Goal: Information Seeking & Learning: Learn about a topic

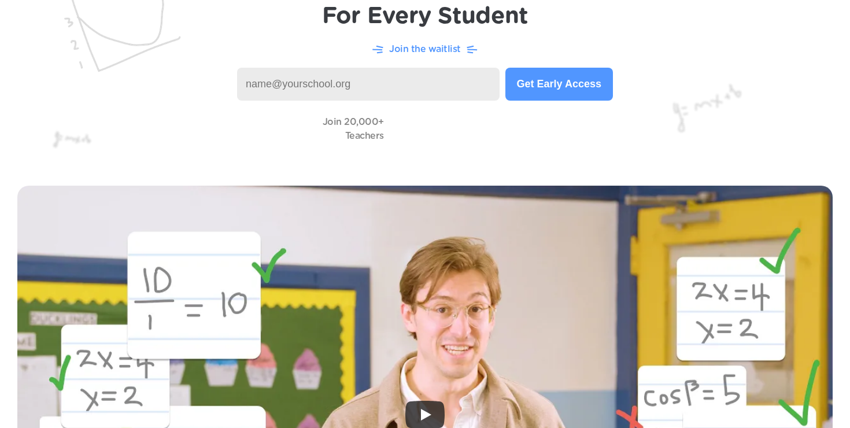
scroll to position [272, 0]
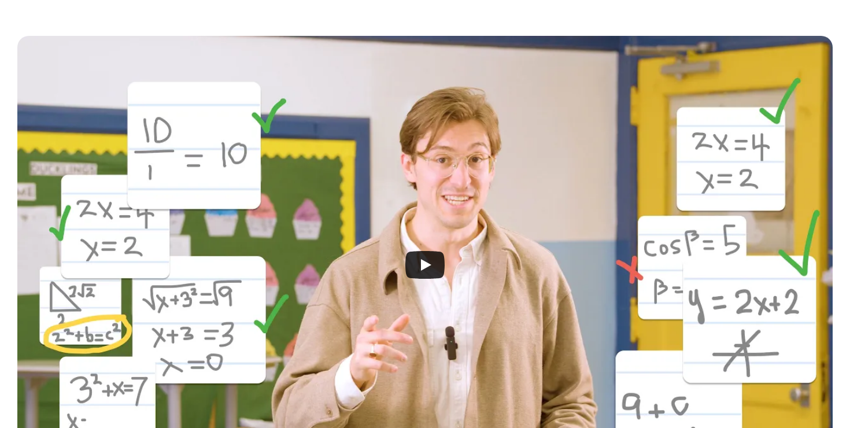
click at [480, 250] on div at bounding box center [424, 265] width 815 height 458
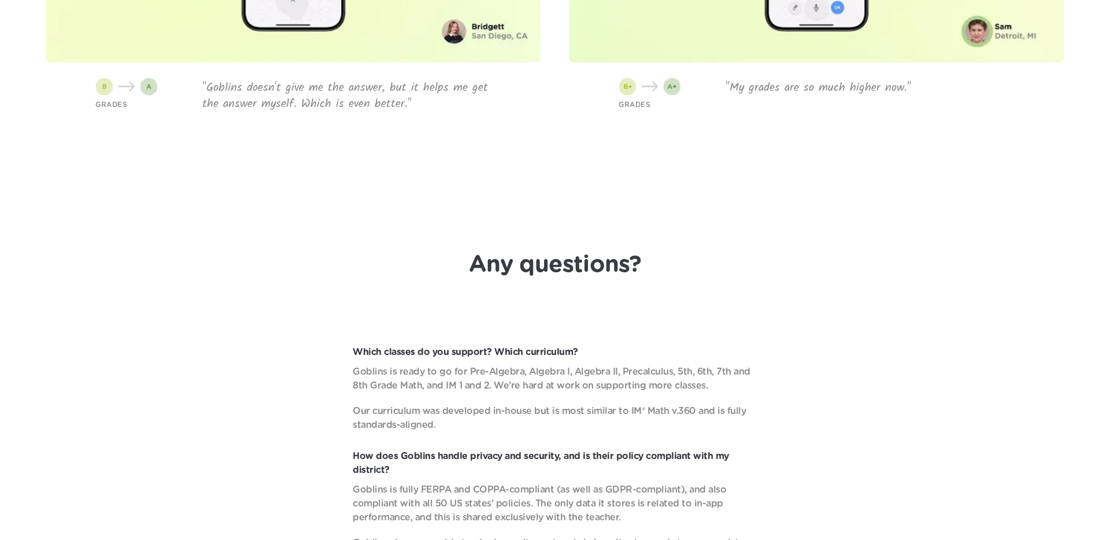
scroll to position [4027, 0]
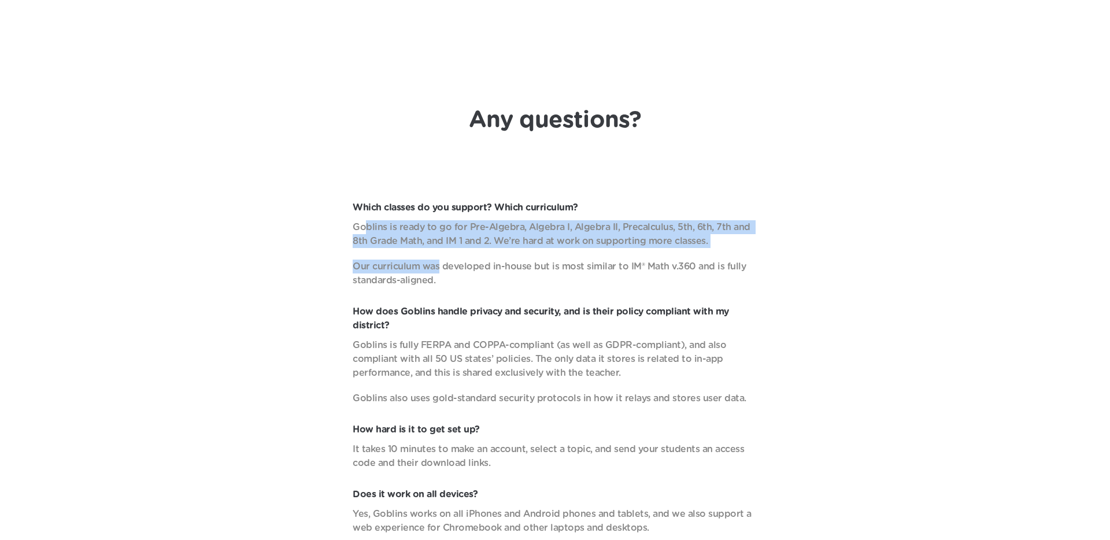
drag, startPoint x: 368, startPoint y: 228, endPoint x: 437, endPoint y: 265, distance: 78.9
click at [437, 265] on div "Goblins is ready to go for Pre-Algebra, Algebra I, Algebra II, Precalculus, 5th…" at bounding box center [555, 253] width 405 height 67
click at [437, 265] on p "Our curriculum was developed in-house but is most similar to IM® Math v.360 and…" at bounding box center [555, 274] width 405 height 28
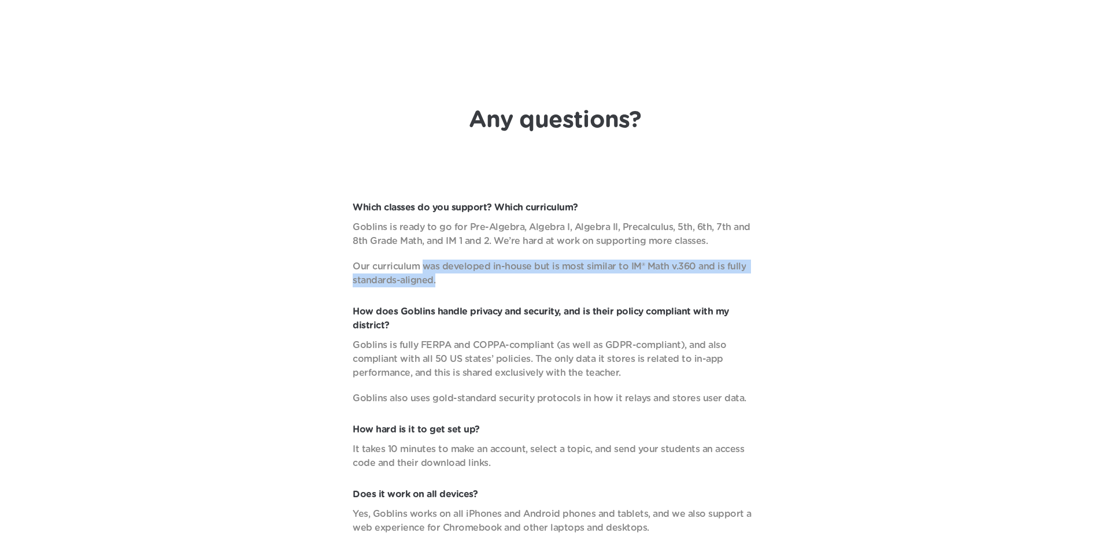
drag, startPoint x: 420, startPoint y: 263, endPoint x: 467, endPoint y: 283, distance: 50.8
click at [467, 283] on p "Our curriculum was developed in-house but is most similar to IM® Math v.360 and…" at bounding box center [555, 274] width 405 height 28
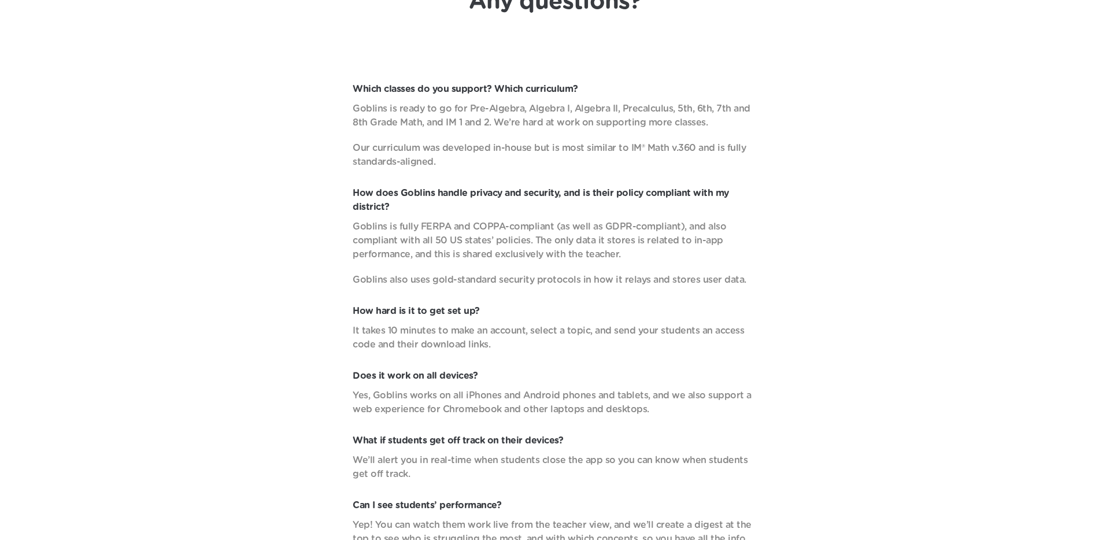
scroll to position [4227, 0]
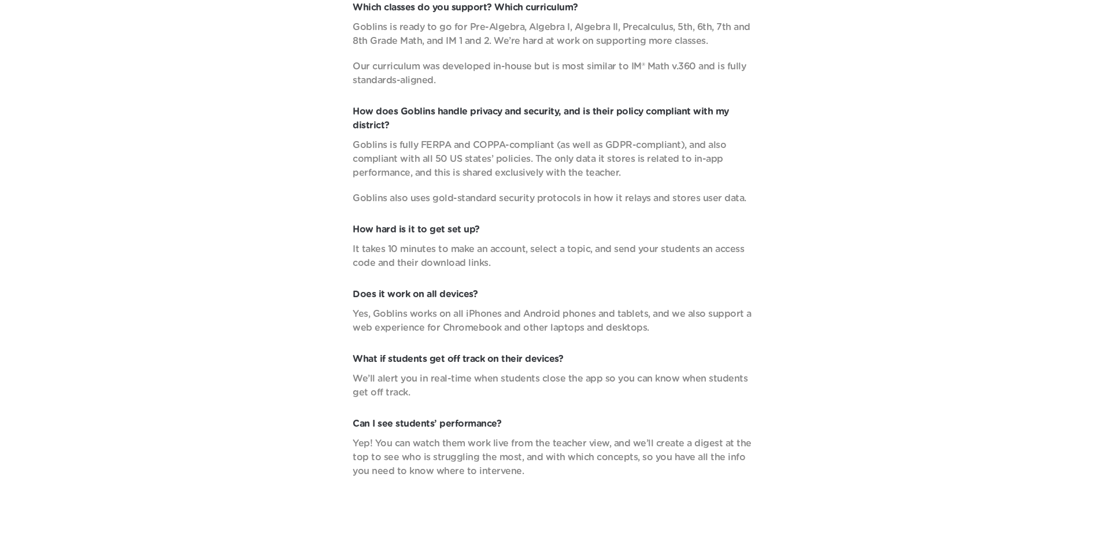
click at [454, 263] on p "It takes 10 minutes to make an account, select a topic, and send your students …" at bounding box center [555, 256] width 405 height 28
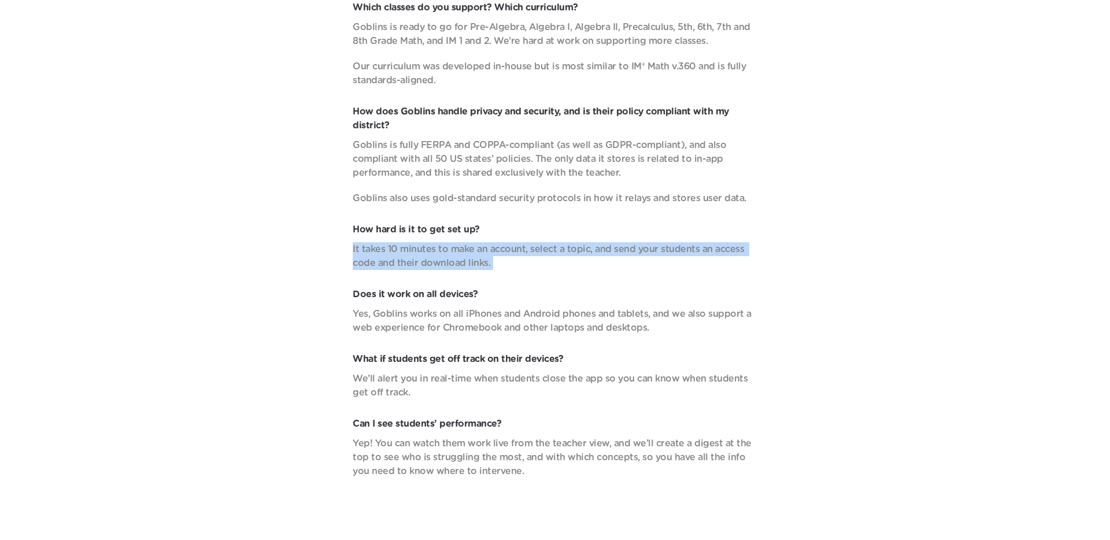
click at [454, 263] on p "It takes 10 minutes to make an account, select a topic, and send your students …" at bounding box center [555, 256] width 405 height 28
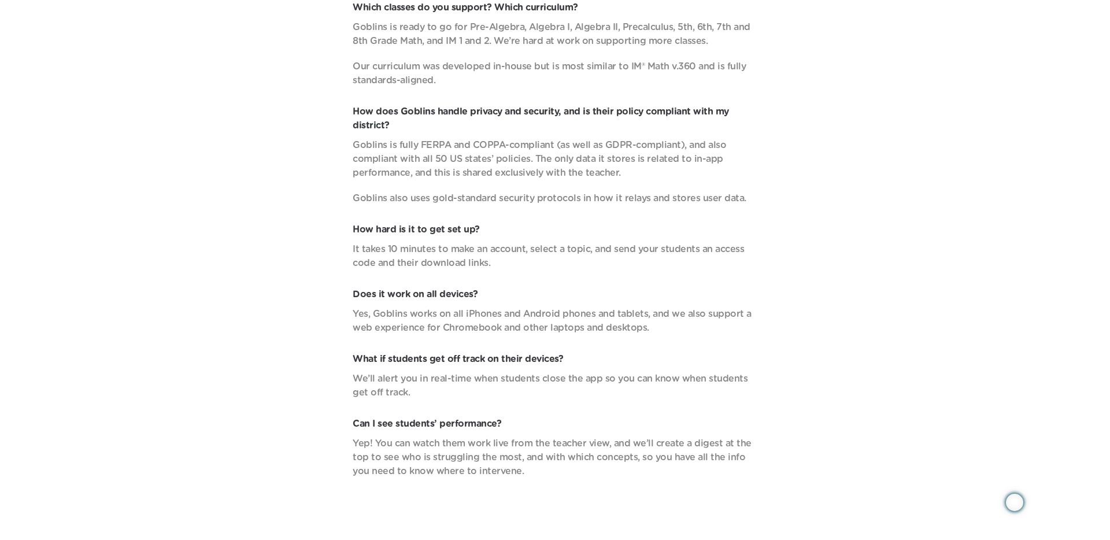
click at [461, 288] on p "Does it work on all devices?" at bounding box center [555, 294] width 405 height 14
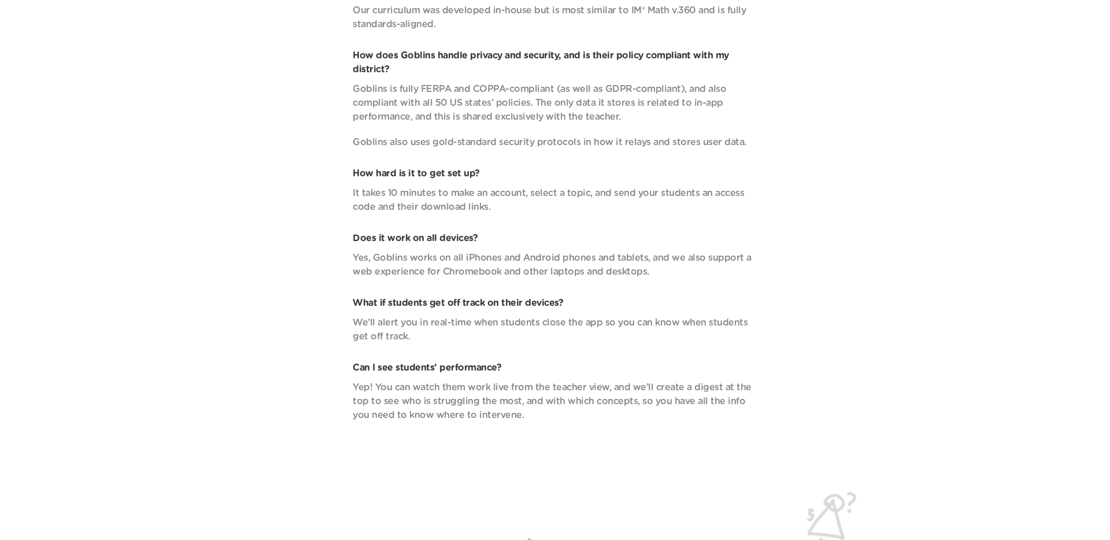
scroll to position [4316, 0]
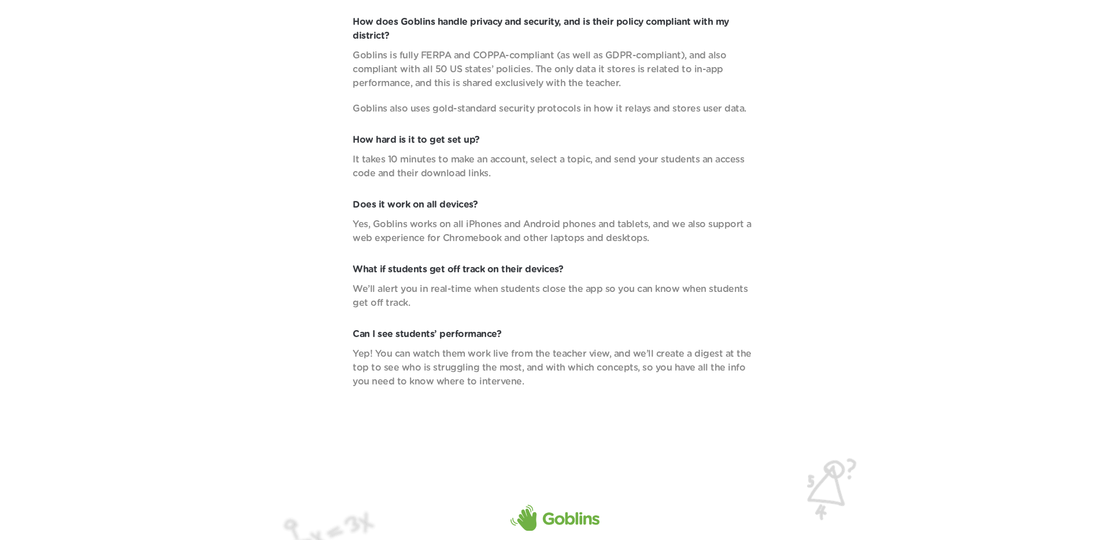
click at [461, 288] on p "We’ll alert you in real-time when students close the app so you can know when s…" at bounding box center [555, 296] width 405 height 28
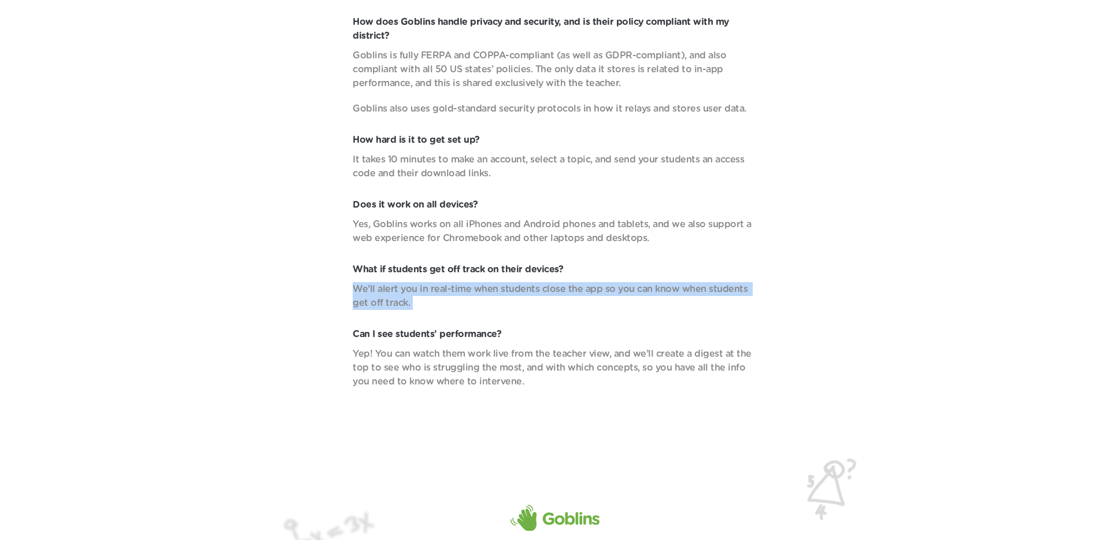
click at [461, 288] on p "We’ll alert you in real-time when students close the app so you can know when s…" at bounding box center [555, 296] width 405 height 28
click at [468, 291] on p "We’ll alert you in real-time when students close the app so you can know when s…" at bounding box center [555, 296] width 405 height 28
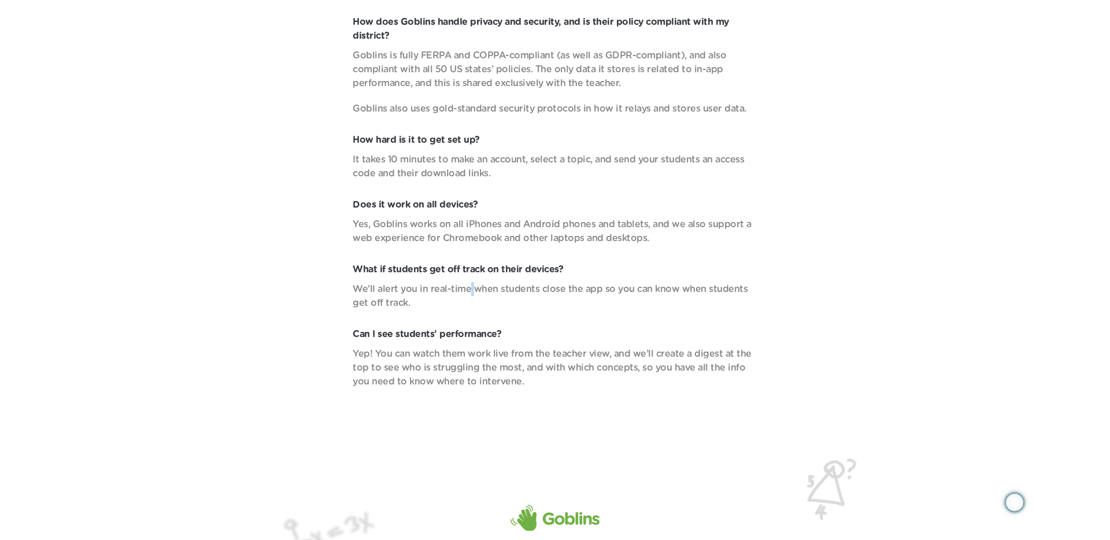
click at [468, 291] on p "We’ll alert you in real-time when students close the app so you can know when s…" at bounding box center [555, 296] width 405 height 28
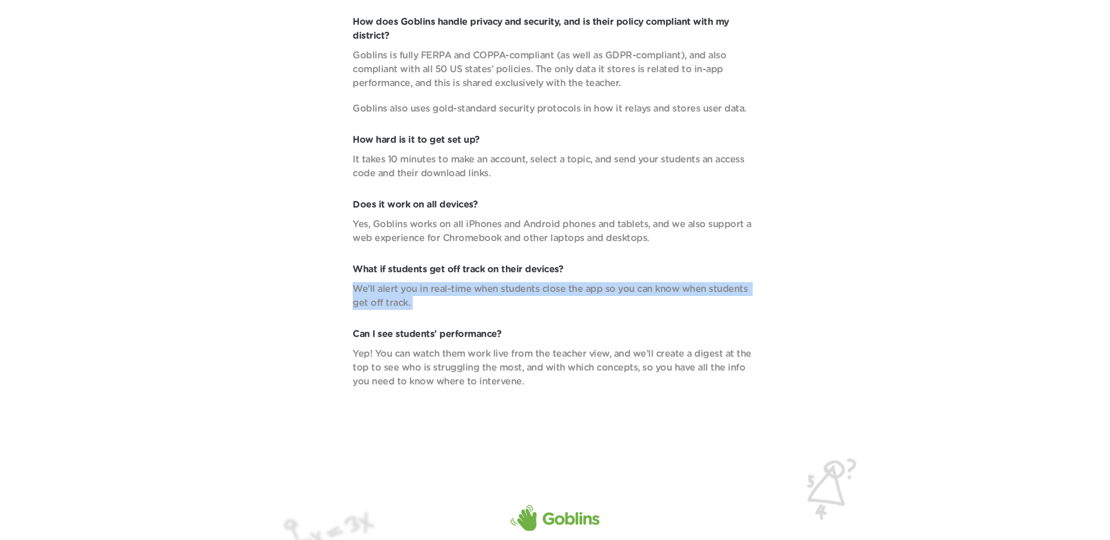
click at [468, 291] on p "We’ll alert you in real-time when students close the app so you can know when s…" at bounding box center [555, 296] width 405 height 28
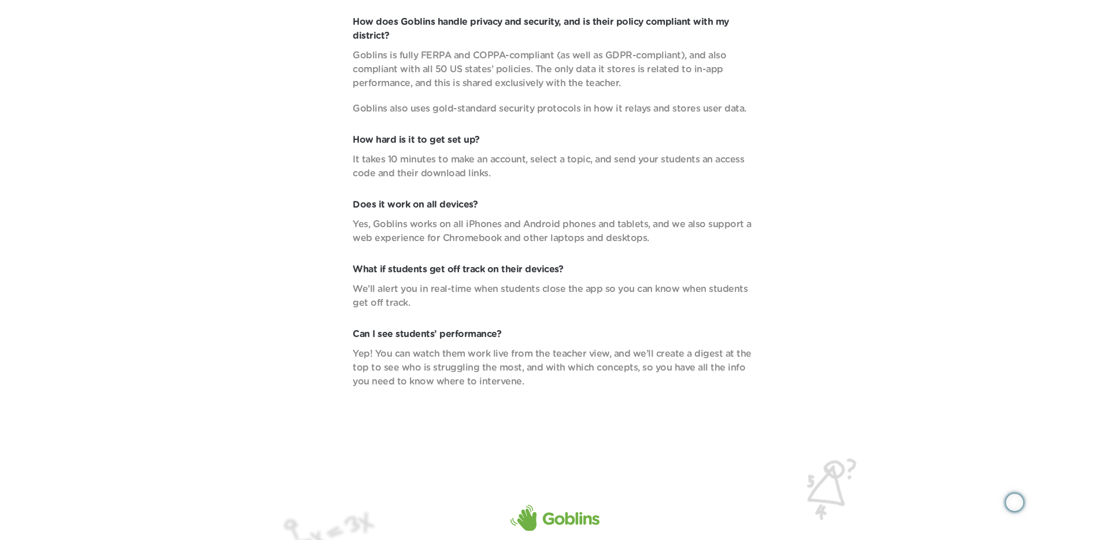
click at [476, 328] on p "Can I see students’ performance?" at bounding box center [555, 334] width 405 height 14
click at [484, 346] on div "Can I see students’ performance? Yep! You can watch them work live from the tea…" at bounding box center [555, 357] width 405 height 61
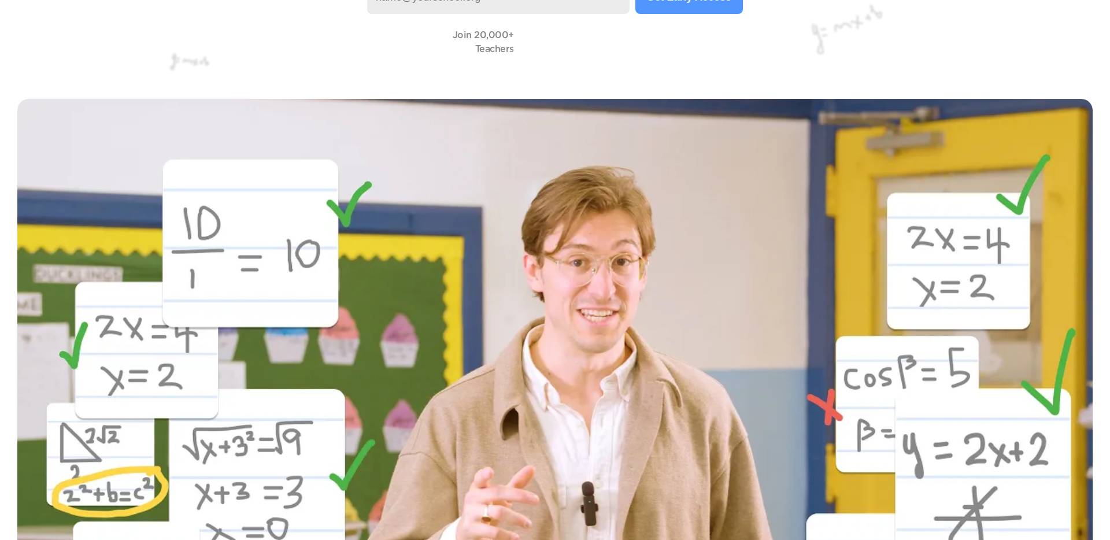
scroll to position [0, 0]
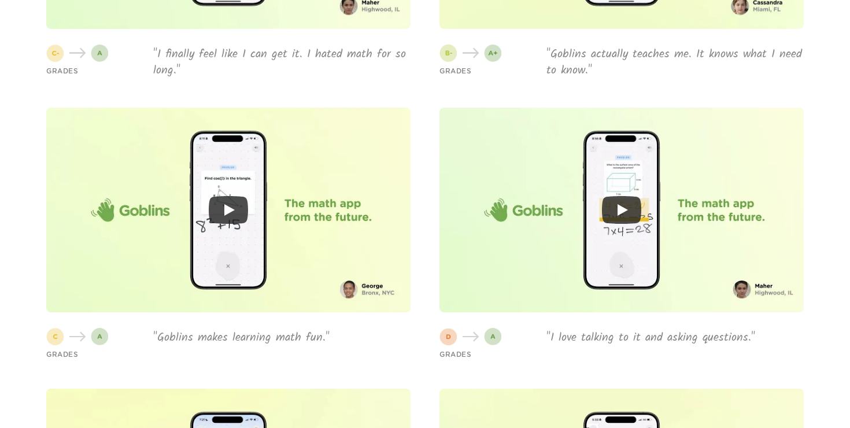
scroll to position [2831, 0]
